Goal: Task Accomplishment & Management: Manage account settings

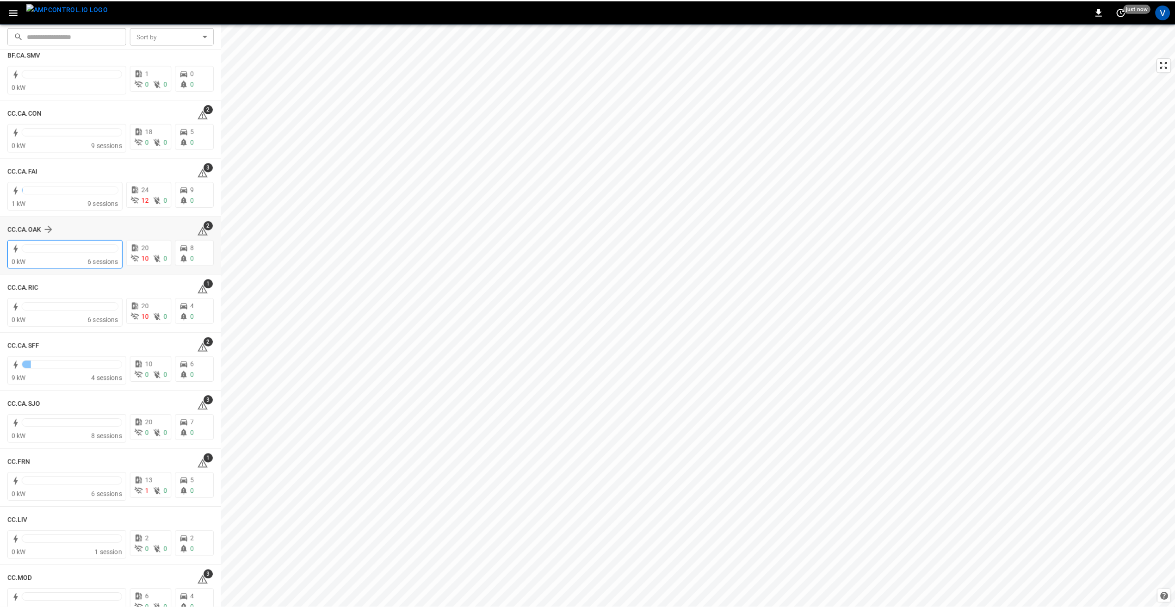
scroll to position [139, 0]
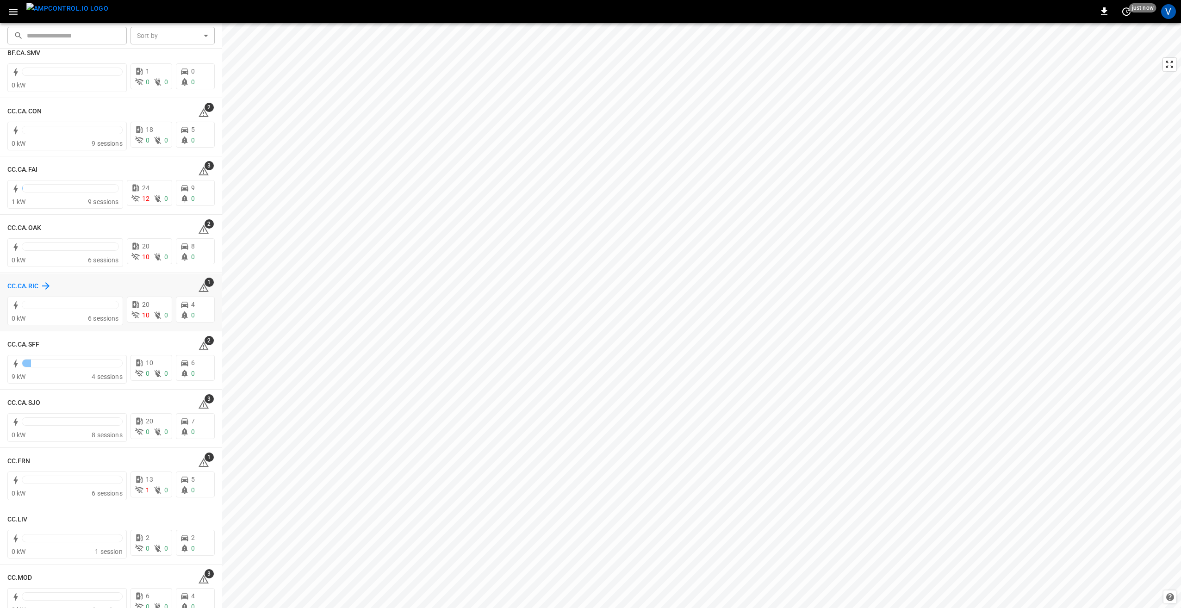
click at [21, 287] on h6 "CC.CA.RIC" at bounding box center [22, 286] width 31 height 10
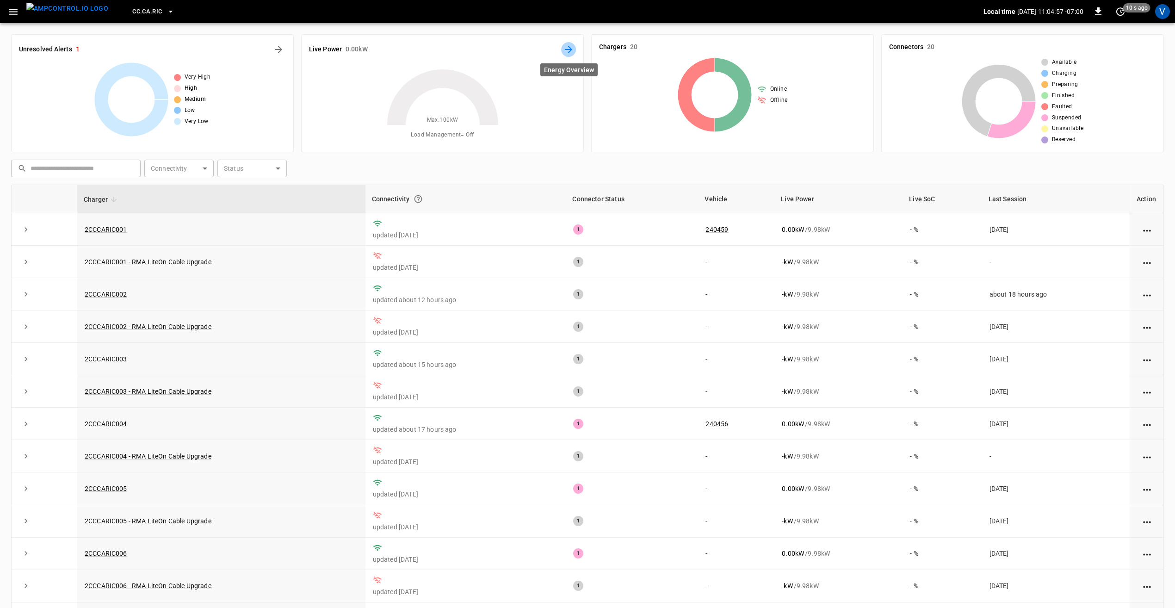
click at [569, 49] on icon "Energy Overview" at bounding box center [568, 49] width 7 height 7
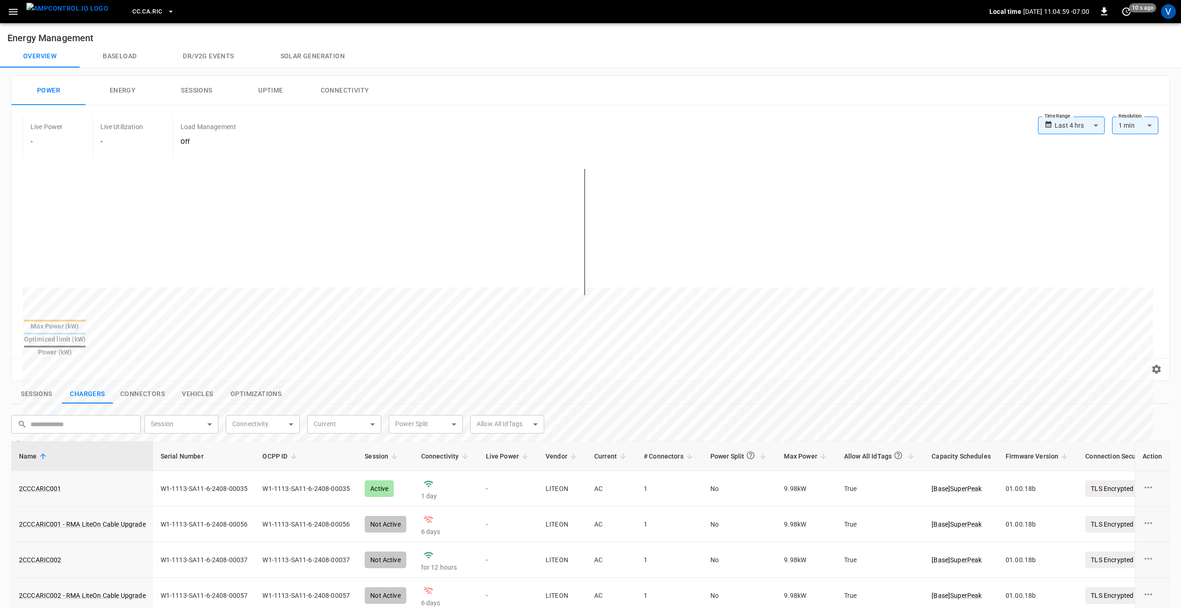
click at [1068, 125] on body "**********" at bounding box center [590, 449] width 1181 height 899
click at [1075, 179] on li "Last 48 hrs" at bounding box center [1065, 175] width 67 height 15
click at [1076, 123] on body "**********" at bounding box center [590, 449] width 1181 height 899
click at [764, 135] on div at bounding box center [590, 304] width 1181 height 608
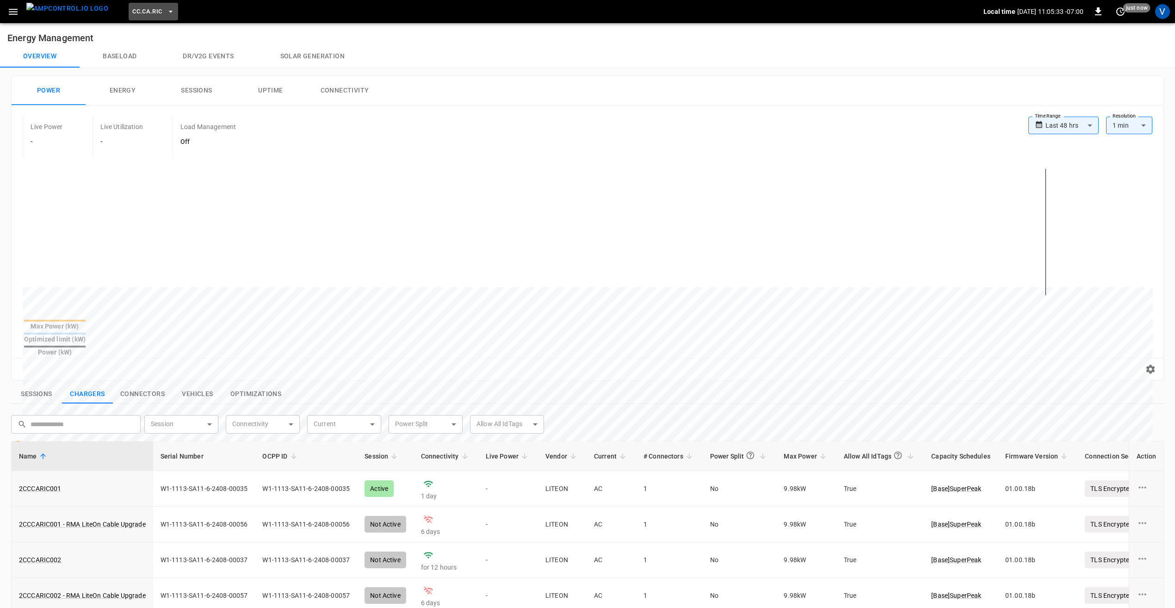
click at [166, 16] on icon "button" at bounding box center [170, 11] width 9 height 9
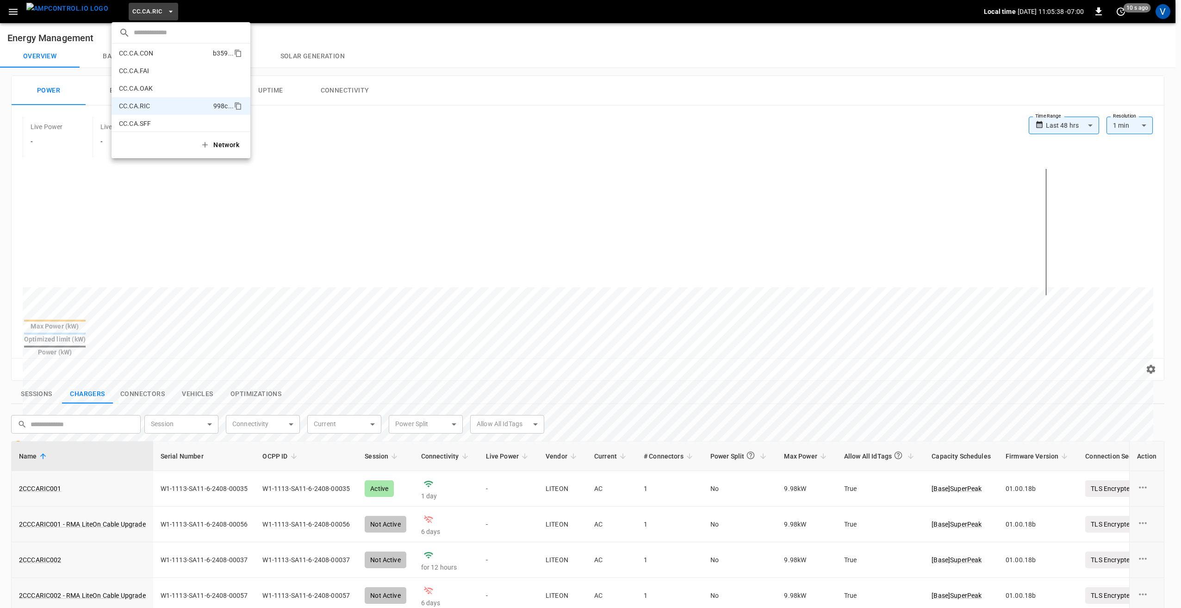
scroll to position [92, 0]
click at [1091, 119] on div at bounding box center [590, 304] width 1181 height 608
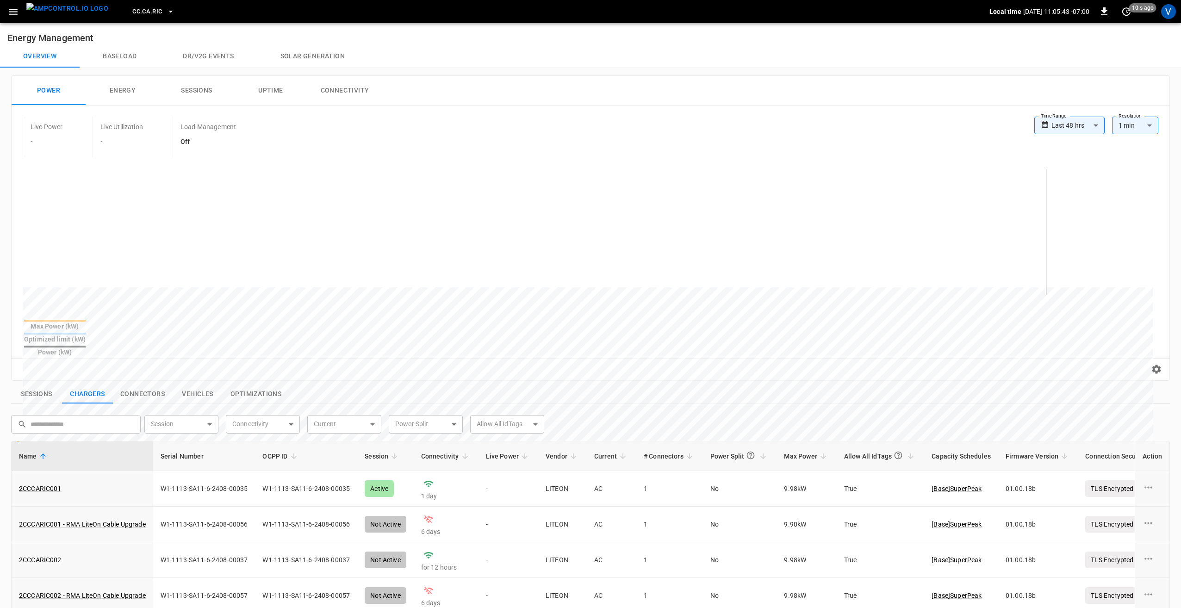
click at [1083, 129] on body "**********" at bounding box center [590, 449] width 1181 height 899
click at [1057, 188] on li "Last 7 days" at bounding box center [1064, 190] width 70 height 15
type input "**********"
type input "***"
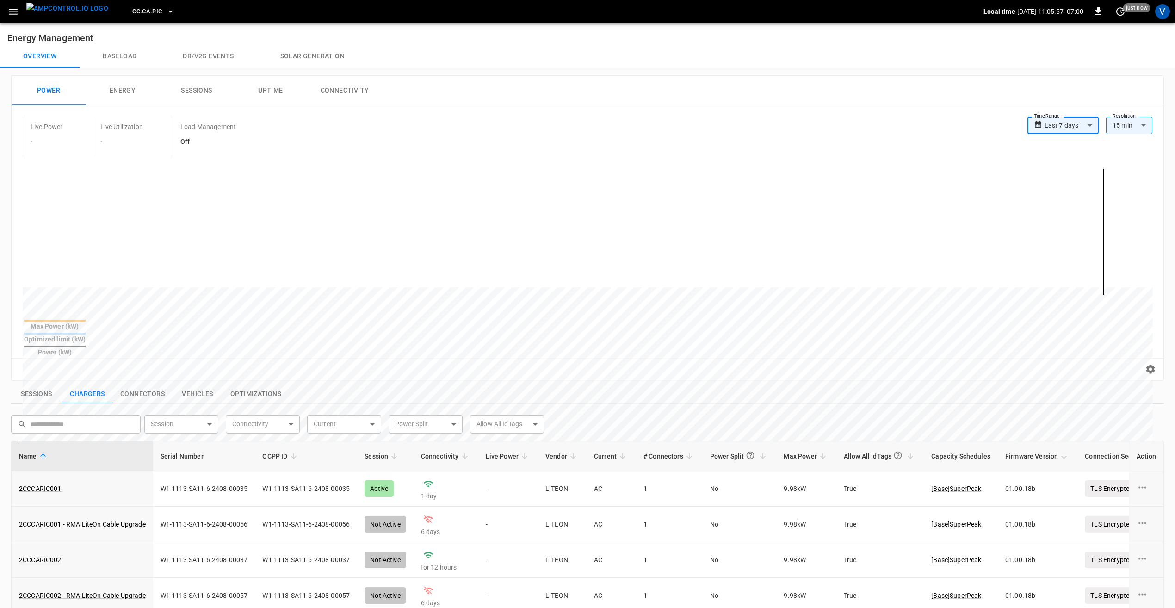
click at [12, 14] on icon "button" at bounding box center [13, 12] width 9 height 6
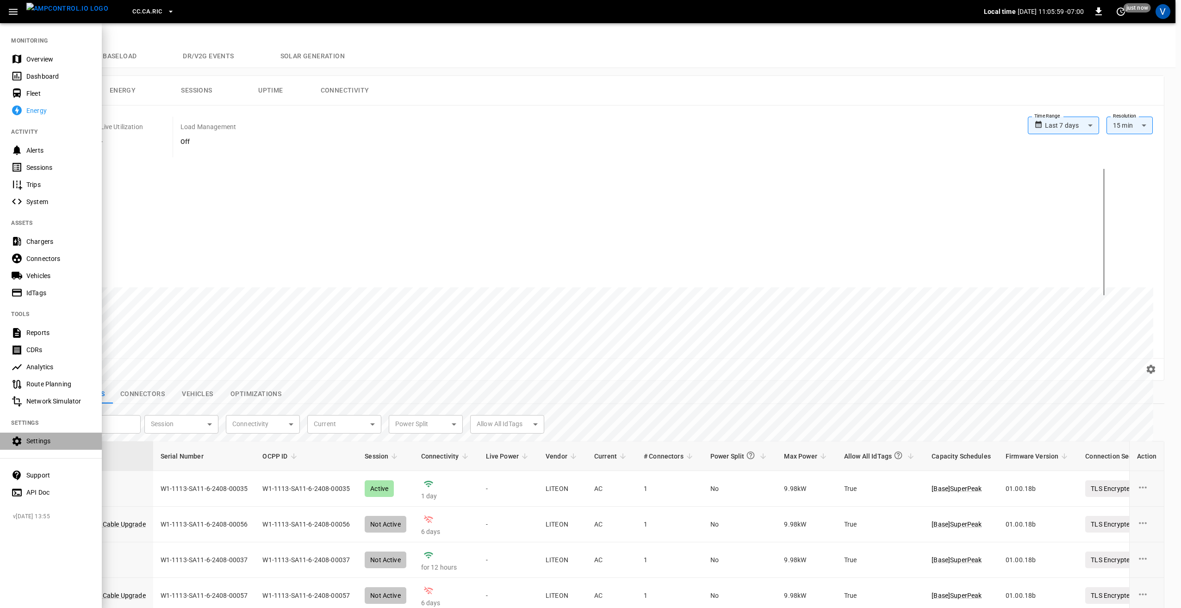
click at [38, 440] on div "Settings" at bounding box center [58, 440] width 64 height 9
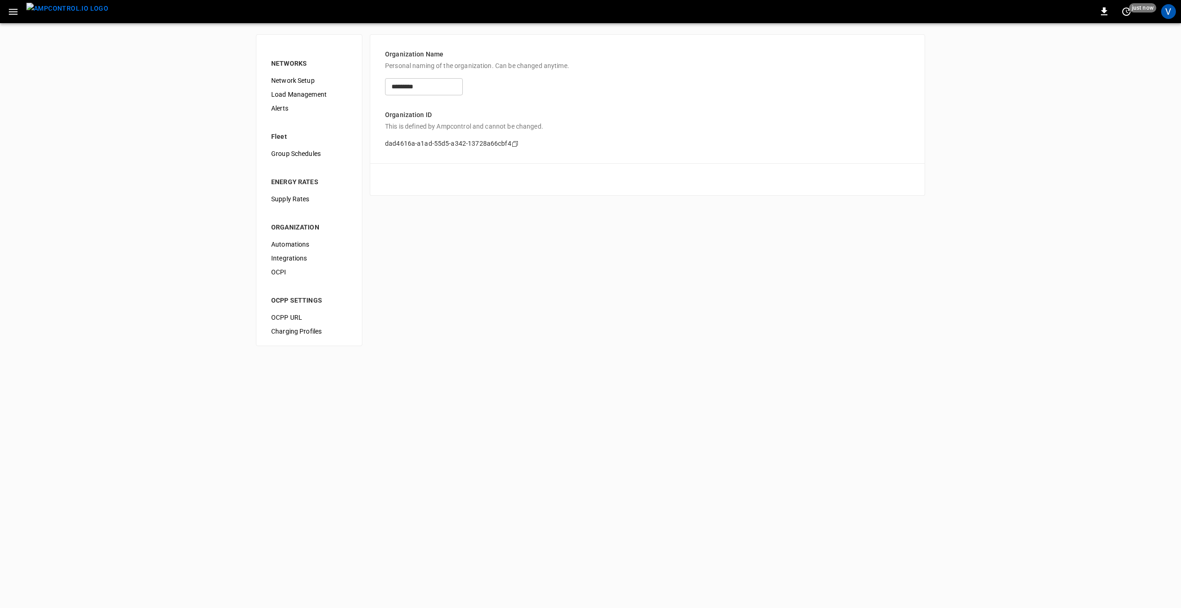
click at [291, 84] on span "Network Setup" at bounding box center [309, 81] width 76 height 10
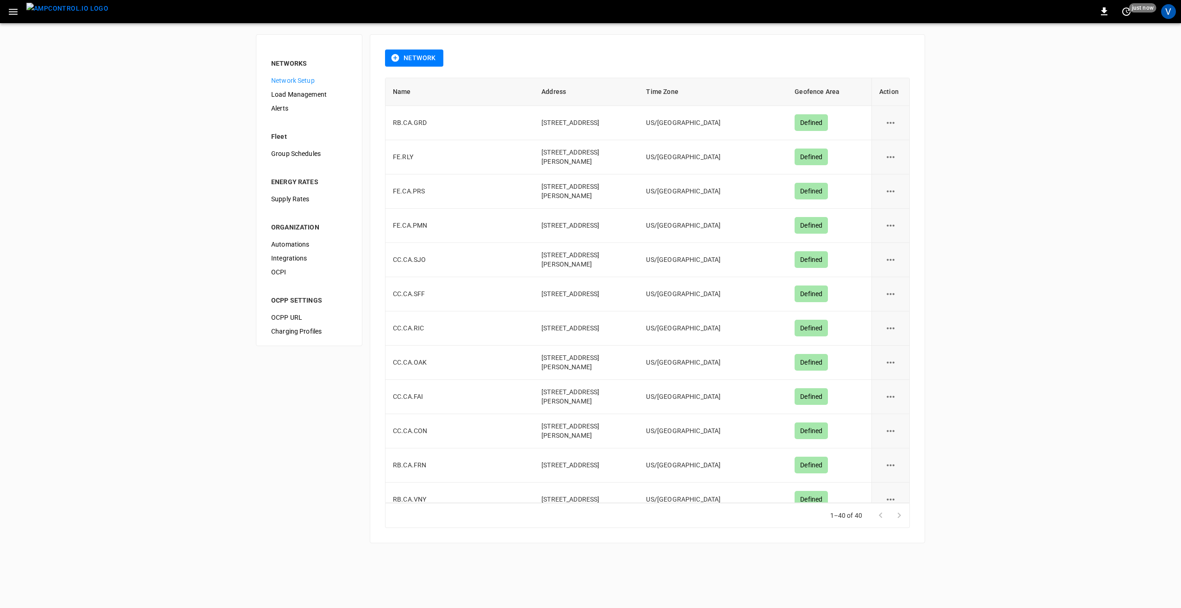
click at [293, 94] on span "Load Management" at bounding box center [309, 95] width 76 height 10
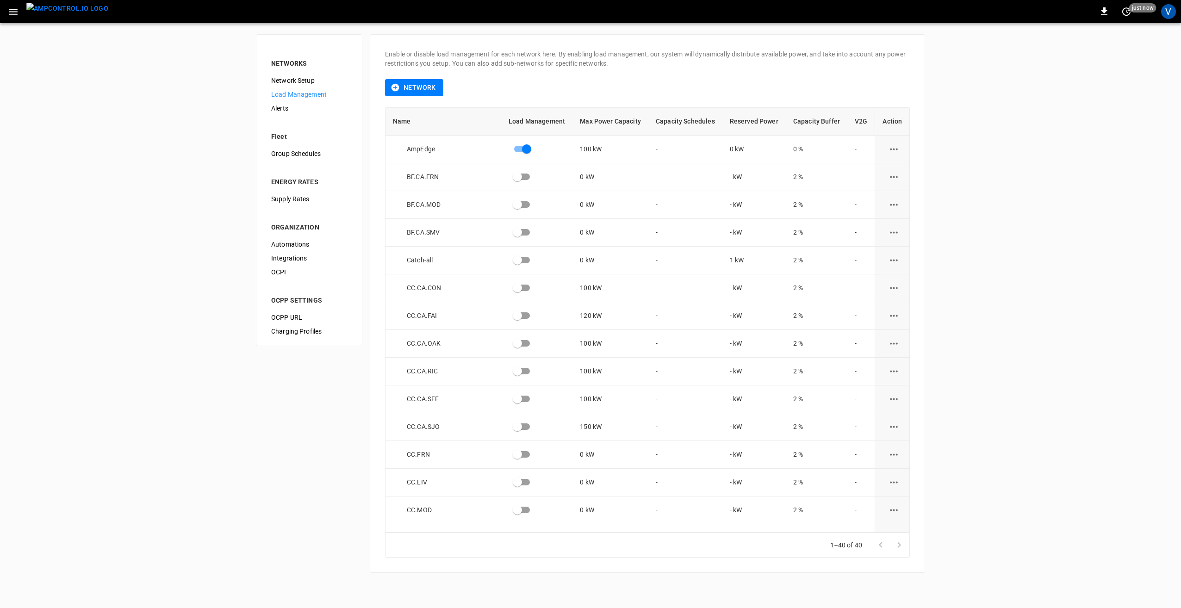
drag, startPoint x: 818, startPoint y: 0, endPoint x: 1031, endPoint y: 301, distance: 368.6
click at [1032, 302] on div "NETWORKS Network Setup Load Management Alerts Fleet Group Schedules ENERGY RATE…" at bounding box center [590, 303] width 1181 height 561
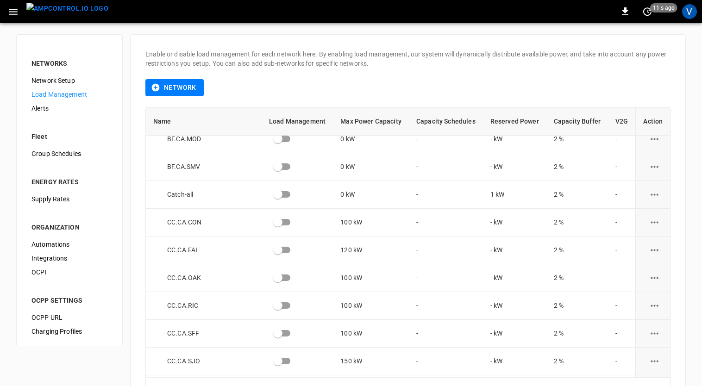
scroll to position [66, 0]
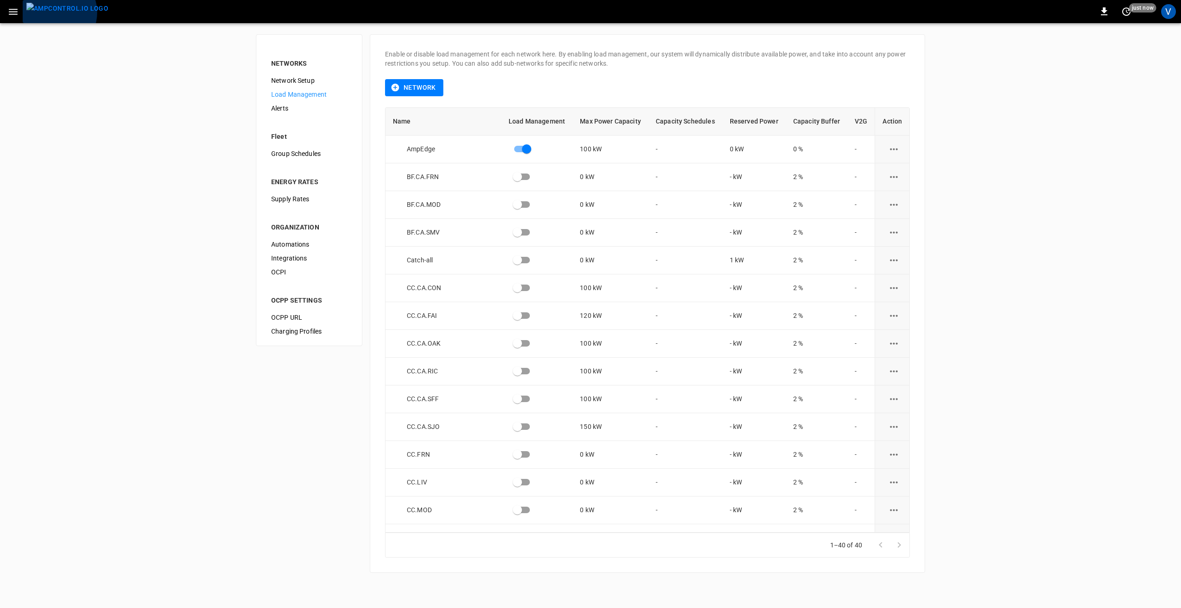
click at [54, 12] on img "menu" at bounding box center [67, 9] width 82 height 12
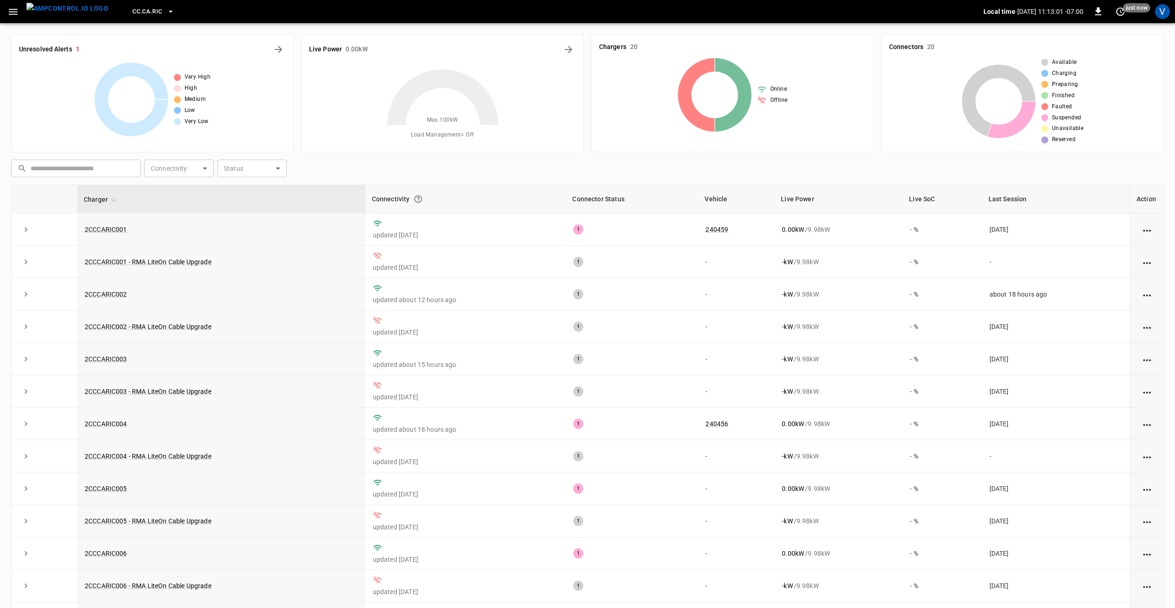
click at [166, 11] on icon "button" at bounding box center [170, 11] width 9 height 9
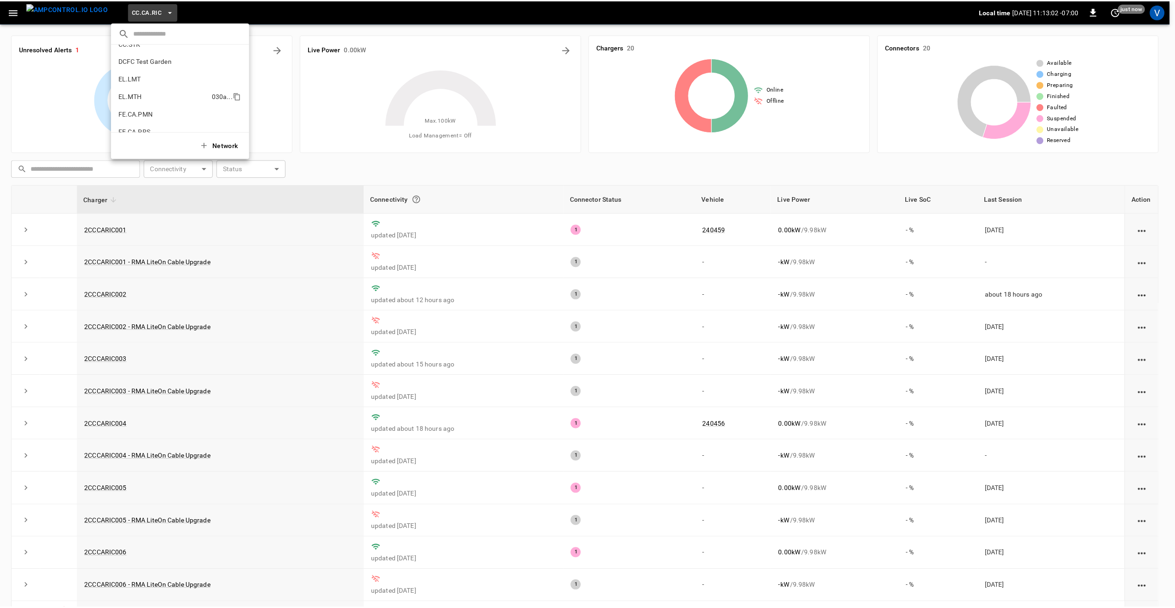
scroll to position [323, 0]
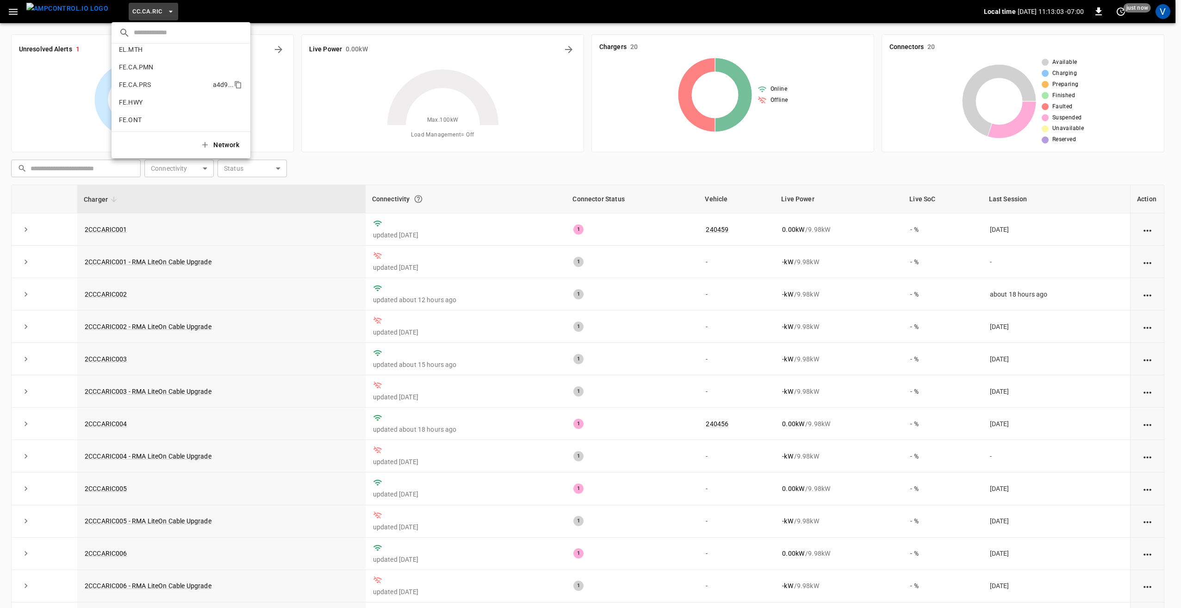
click at [143, 81] on p "FE.CA.PRS" at bounding box center [164, 84] width 90 height 9
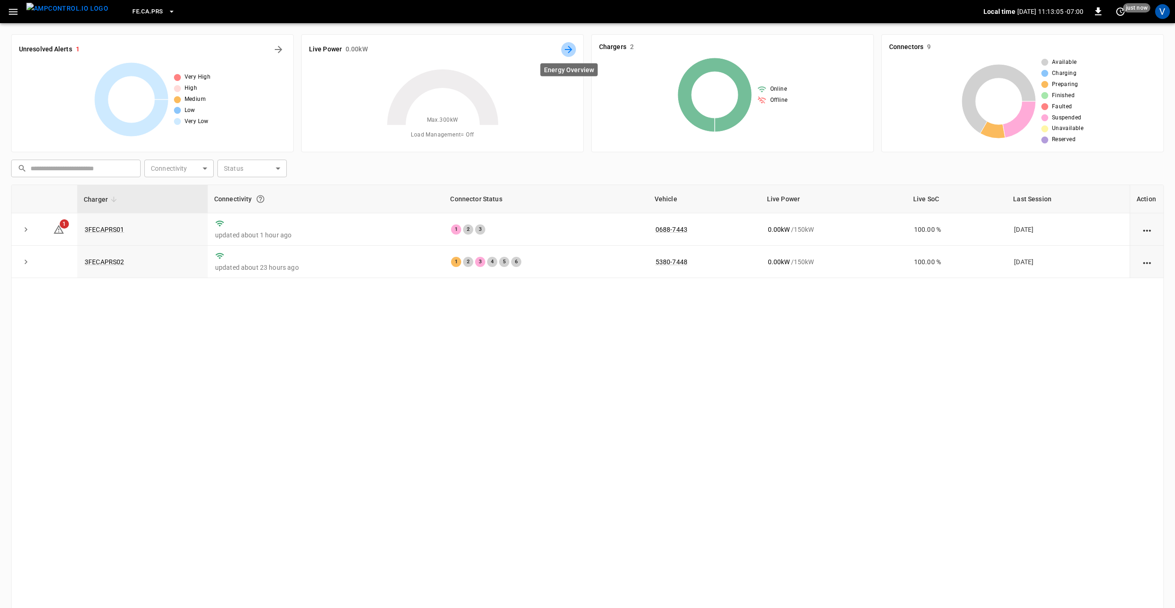
click at [562, 46] on button "Energy Overview" at bounding box center [568, 49] width 15 height 15
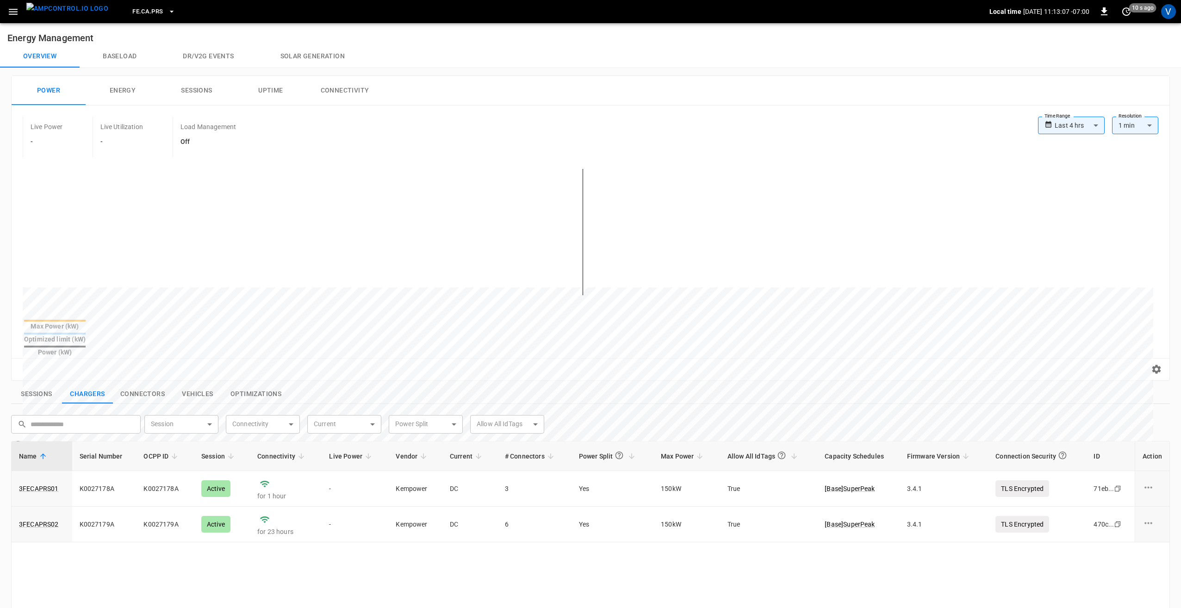
click at [1055, 128] on body "**********" at bounding box center [590, 449] width 1181 height 899
click at [1063, 176] on li "Last 48 hrs" at bounding box center [1065, 175] width 67 height 15
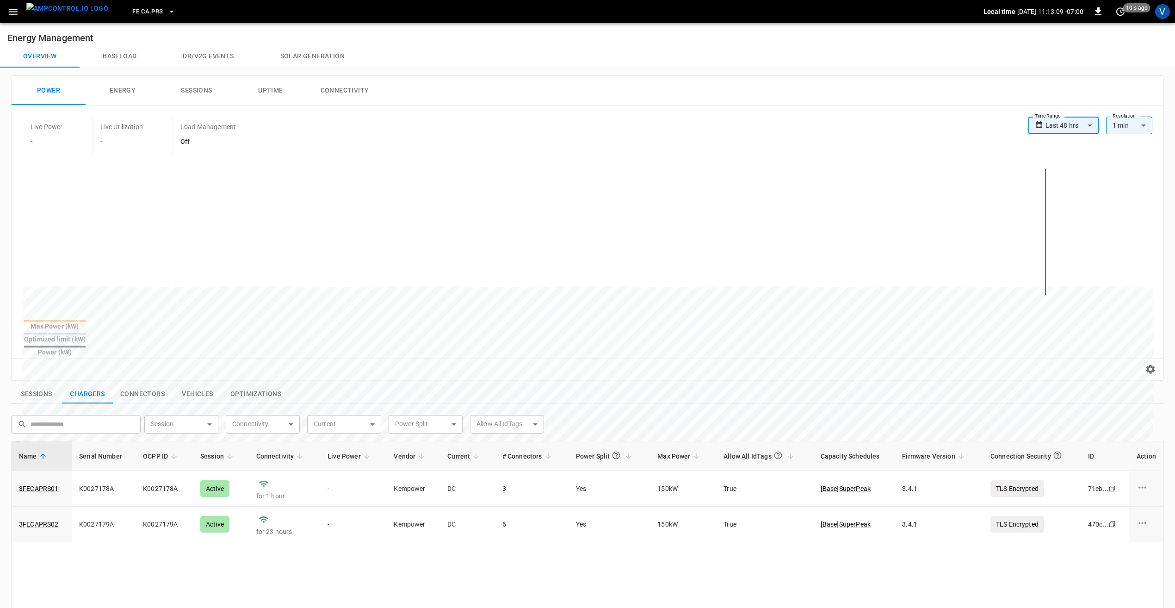
click at [1057, 121] on body "**********" at bounding box center [587, 449] width 1175 height 899
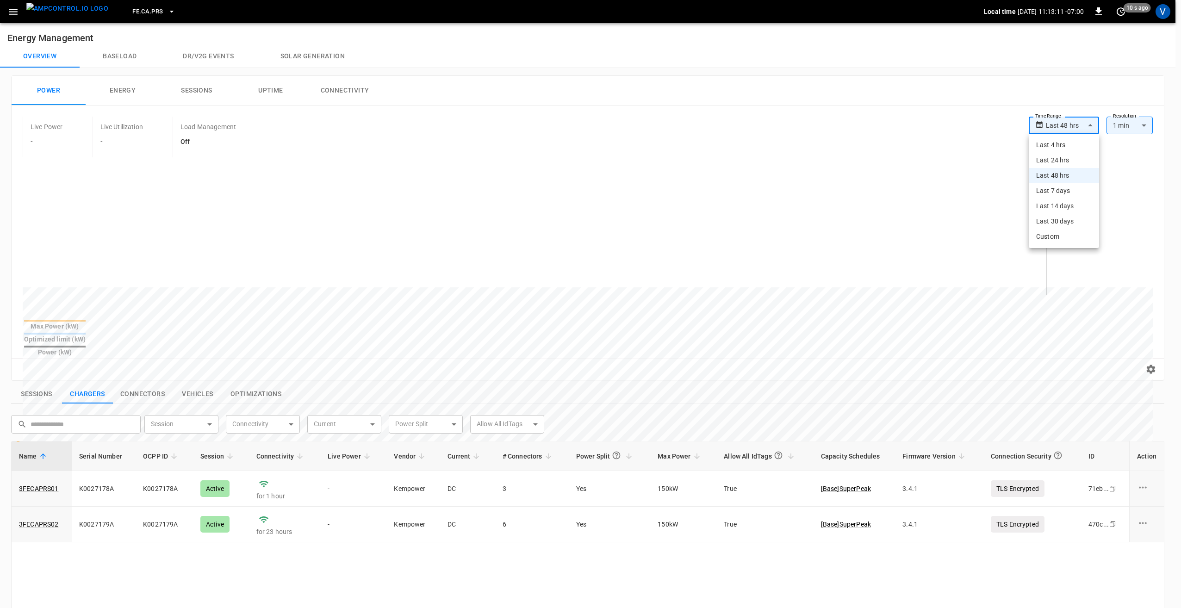
click at [1058, 193] on li "Last 7 days" at bounding box center [1064, 190] width 70 height 15
type input "**********"
type input "***"
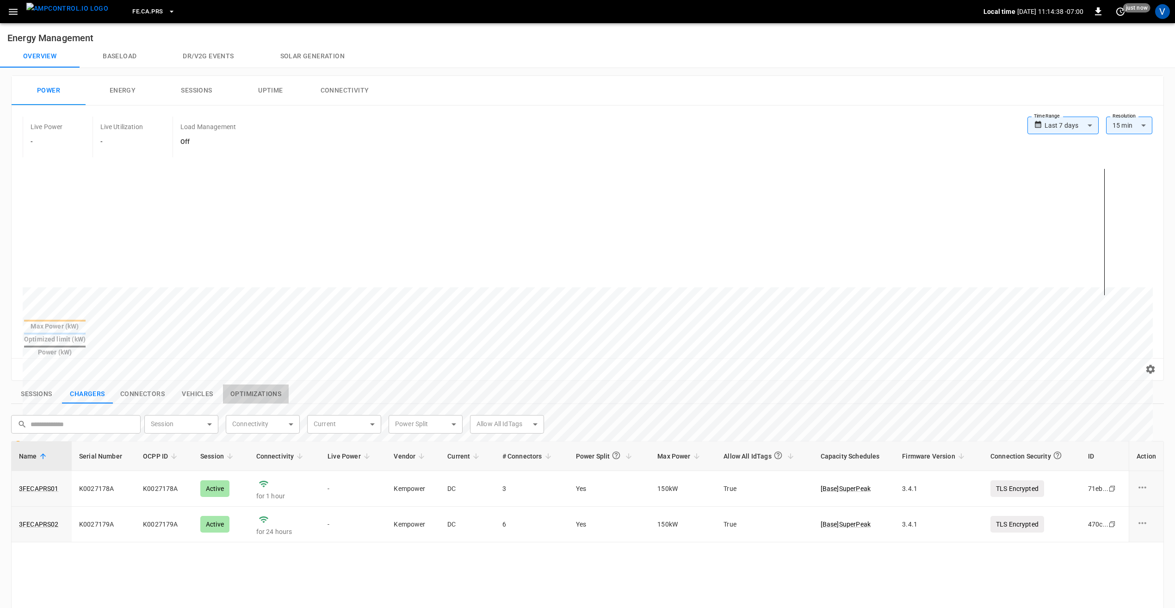
click at [253, 385] on button "Optimizations" at bounding box center [256, 394] width 66 height 19
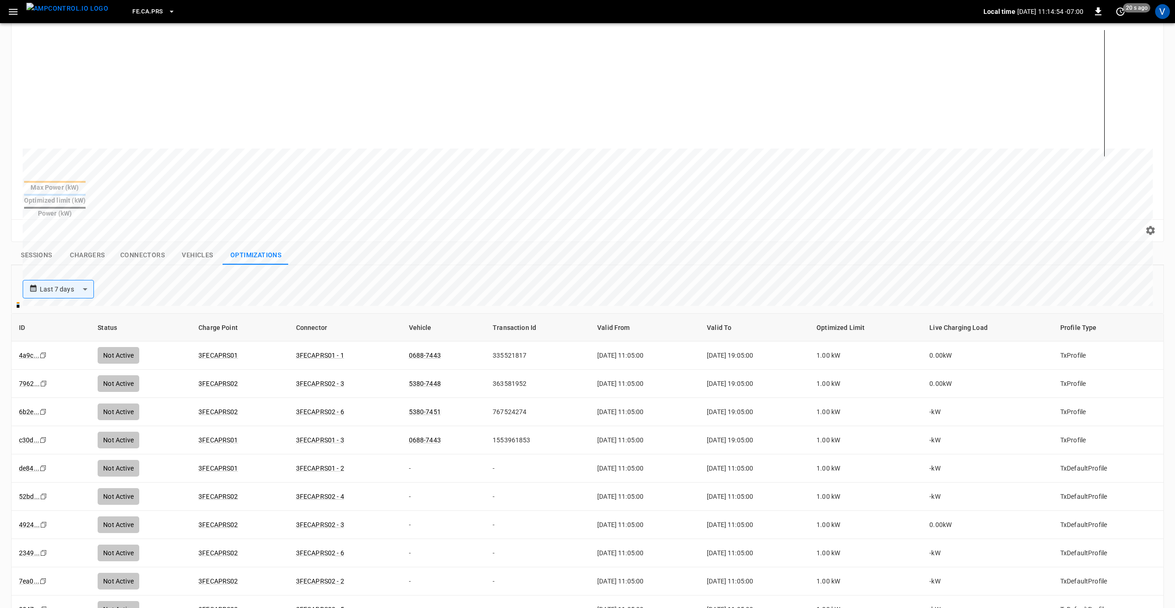
click at [36, 246] on button "Sessions" at bounding box center [36, 255] width 51 height 19
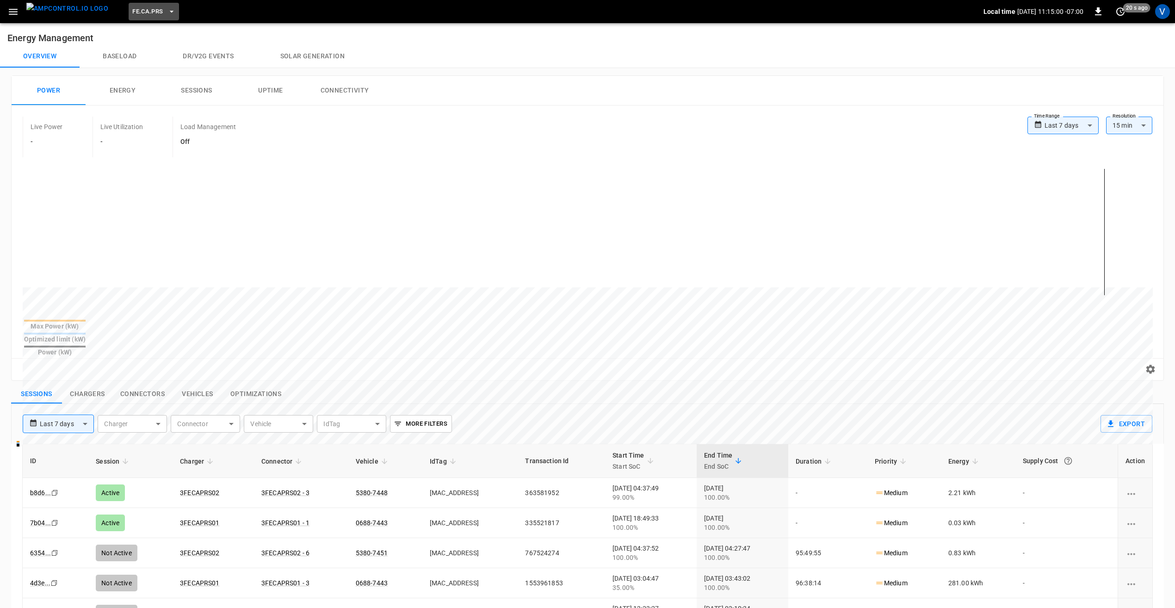
click at [140, 8] on span "FE.CA.PRS" at bounding box center [147, 11] width 31 height 11
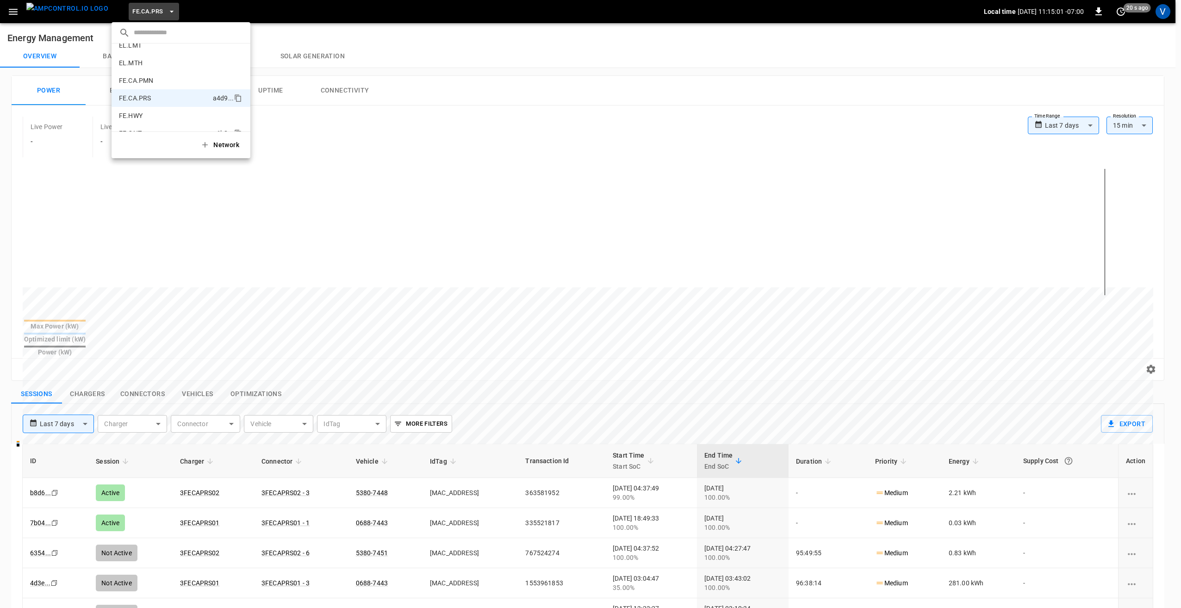
scroll to position [303, 0]
click at [154, 91] on p "FE.CA.PMN" at bounding box center [164, 87] width 90 height 9
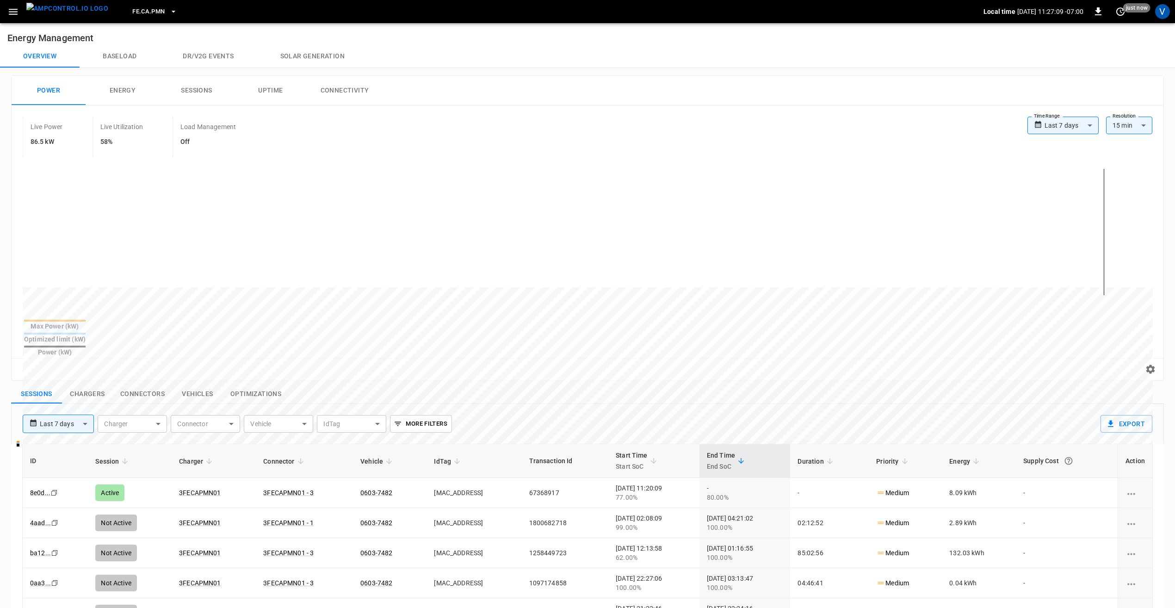
click at [169, 11] on icon "button" at bounding box center [173, 11] width 9 height 9
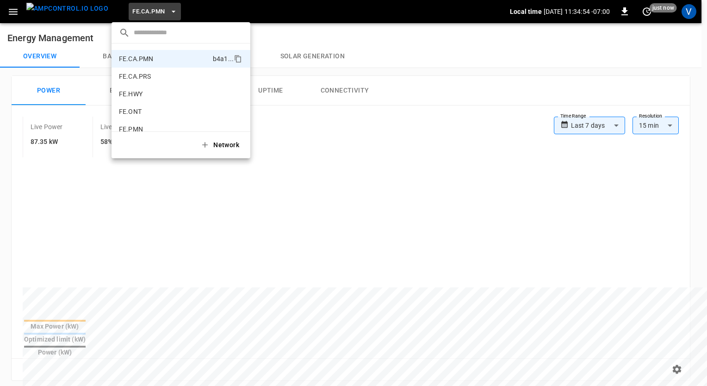
scroll to position [331, 0]
click at [372, 112] on div at bounding box center [353, 193] width 707 height 386
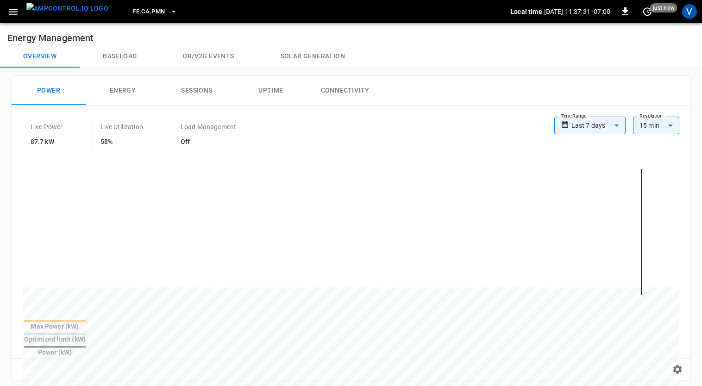
click at [132, 10] on span "FE.CA.PMN" at bounding box center [148, 11] width 32 height 11
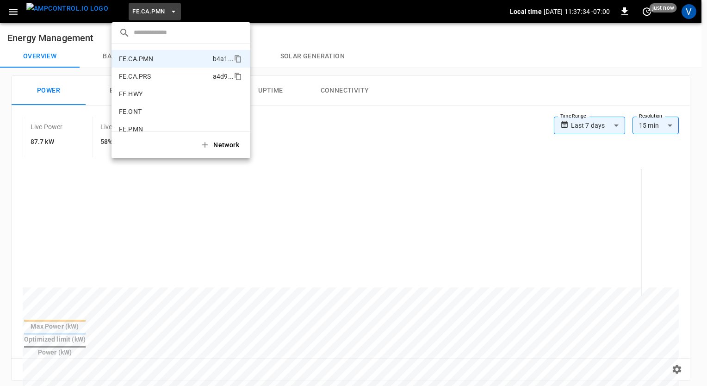
click at [170, 77] on p "FE.CA.PRS" at bounding box center [164, 76] width 90 height 9
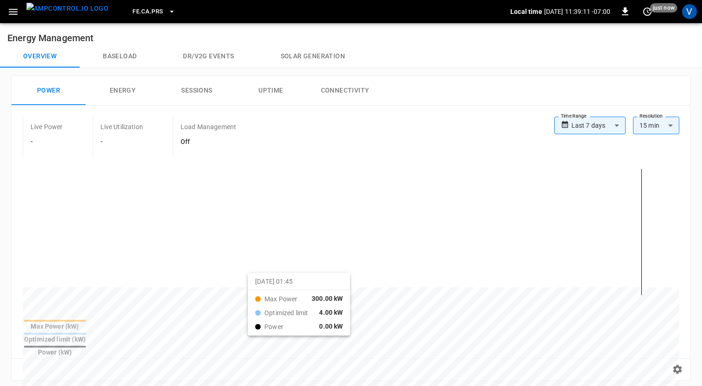
drag, startPoint x: 203, startPoint y: 283, endPoint x: 259, endPoint y: 281, distance: 56.5
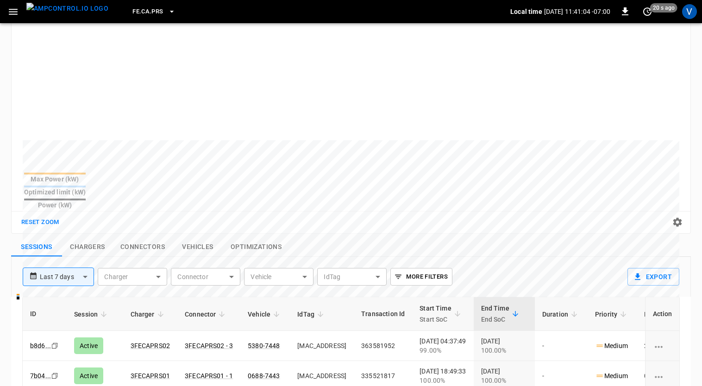
scroll to position [148, 0]
click at [264, 236] on button "Optimizations" at bounding box center [256, 245] width 66 height 19
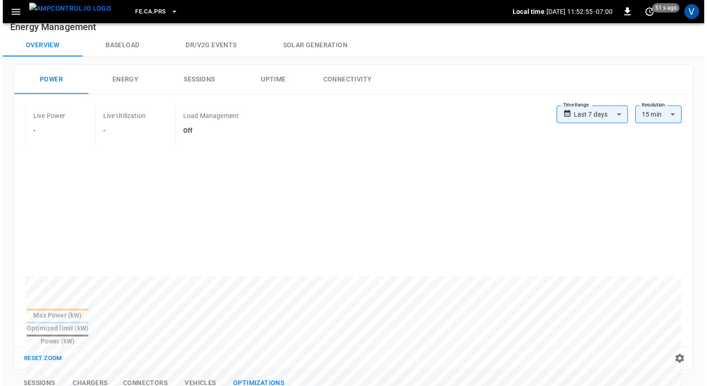
scroll to position [0, 0]
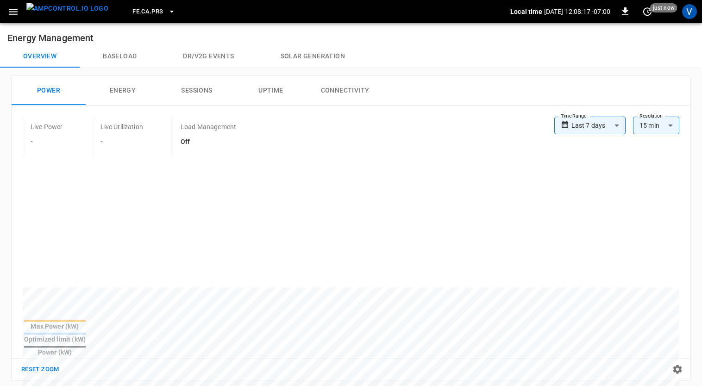
click at [141, 14] on span "FE.CA.PRS" at bounding box center [147, 11] width 31 height 11
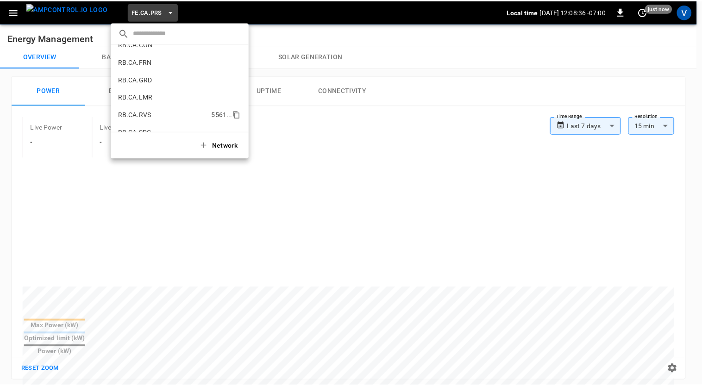
scroll to position [482, 0]
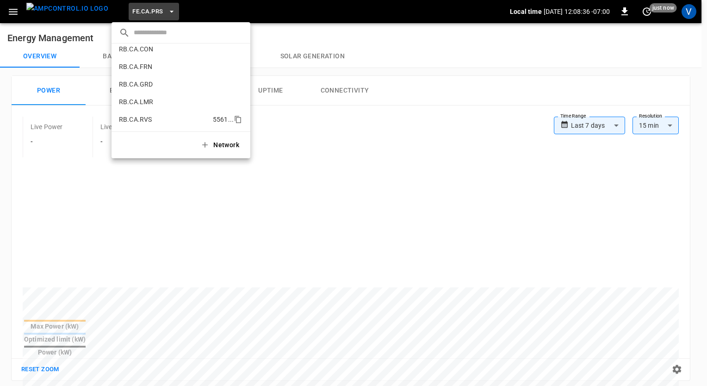
click at [165, 85] on p "RB.CA.GRD" at bounding box center [164, 84] width 90 height 9
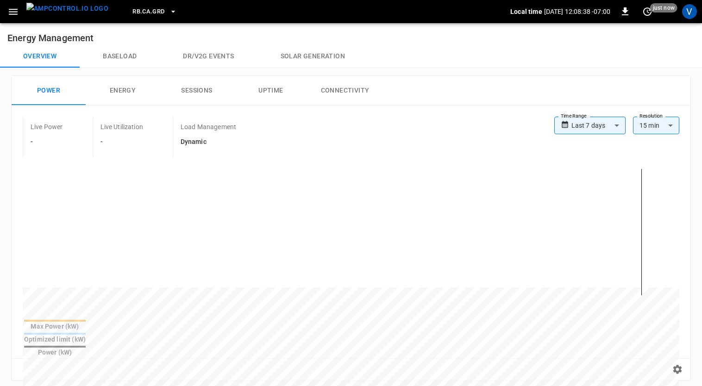
click at [327, 140] on div "Live Power - Live Utilization - Load Management Dynamic" at bounding box center [288, 137] width 531 height 41
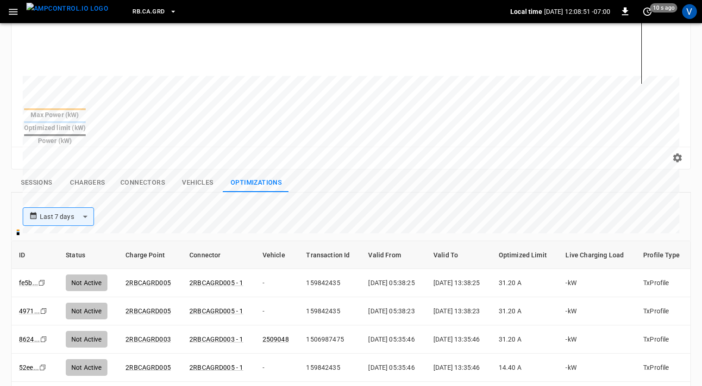
scroll to position [205, 0]
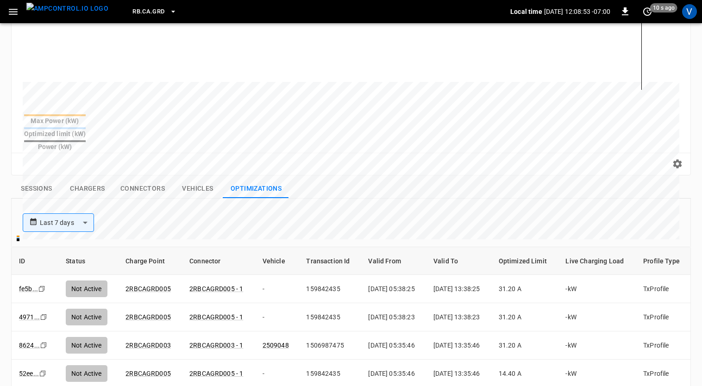
click at [44, 179] on button "Sessions" at bounding box center [36, 188] width 51 height 19
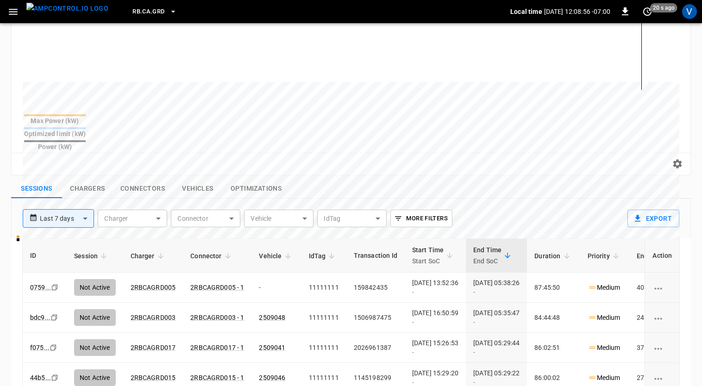
click at [492, 199] on div "**********" at bounding box center [319, 215] width 608 height 32
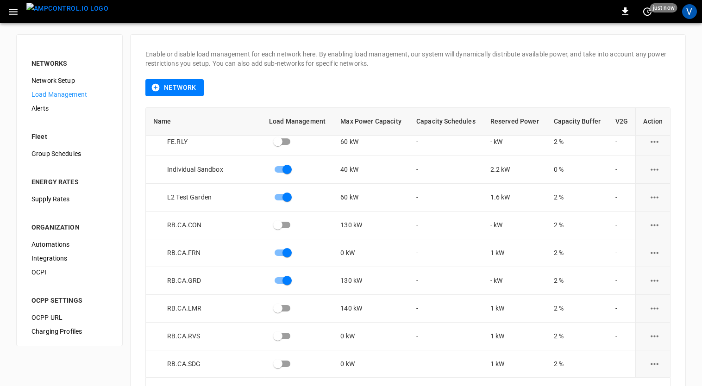
scroll to position [677, 0]
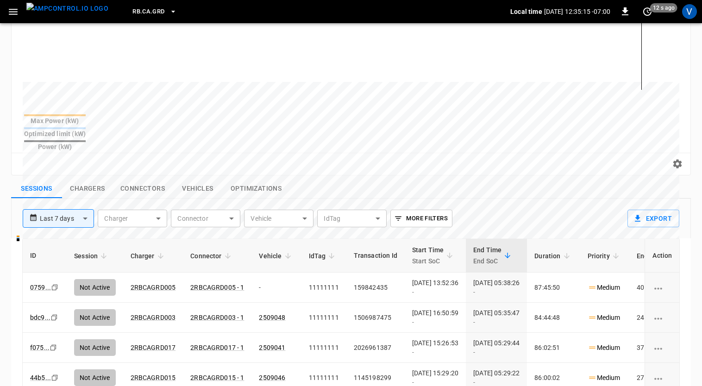
scroll to position [205, 0]
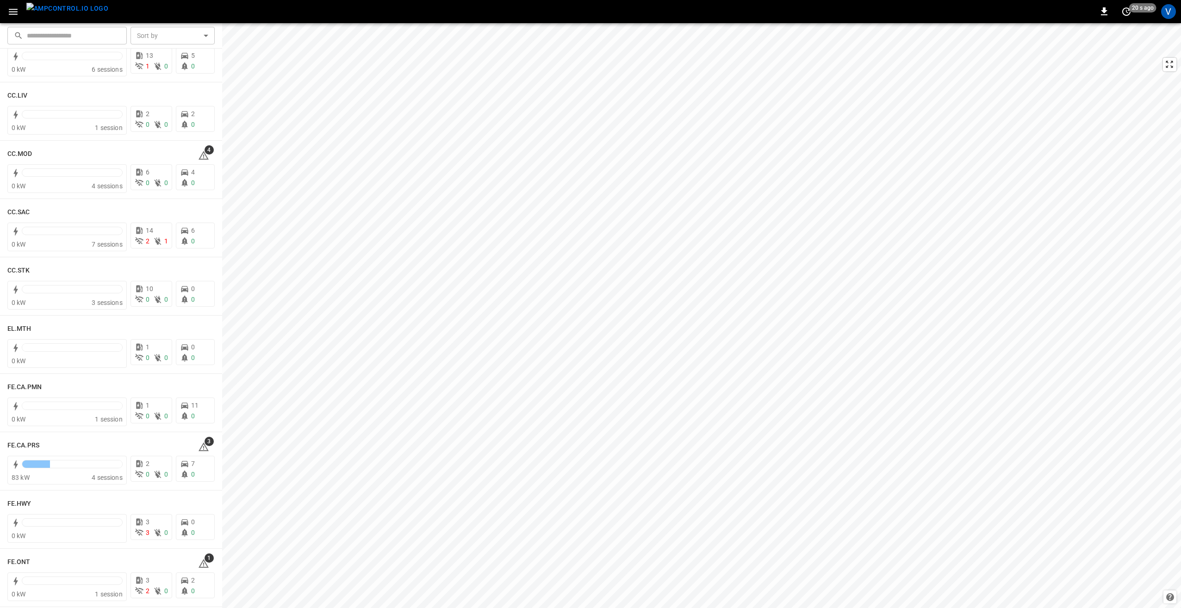
scroll to position [648, 0]
